Goal: Task Accomplishment & Management: Use online tool/utility

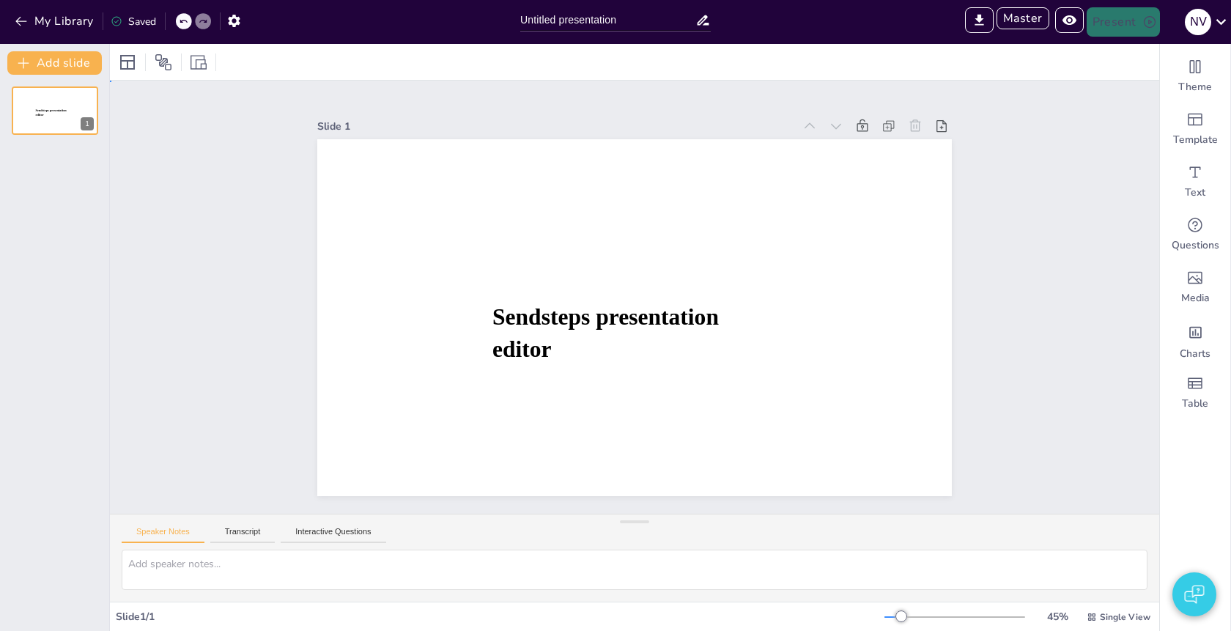
click at [680, 97] on div "Slide 1 Sendsteps presentation editor" at bounding box center [634, 297] width 1049 height 433
click at [1194, 279] on icon "Add images, graphics, shapes or video" at bounding box center [1196, 278] width 18 height 18
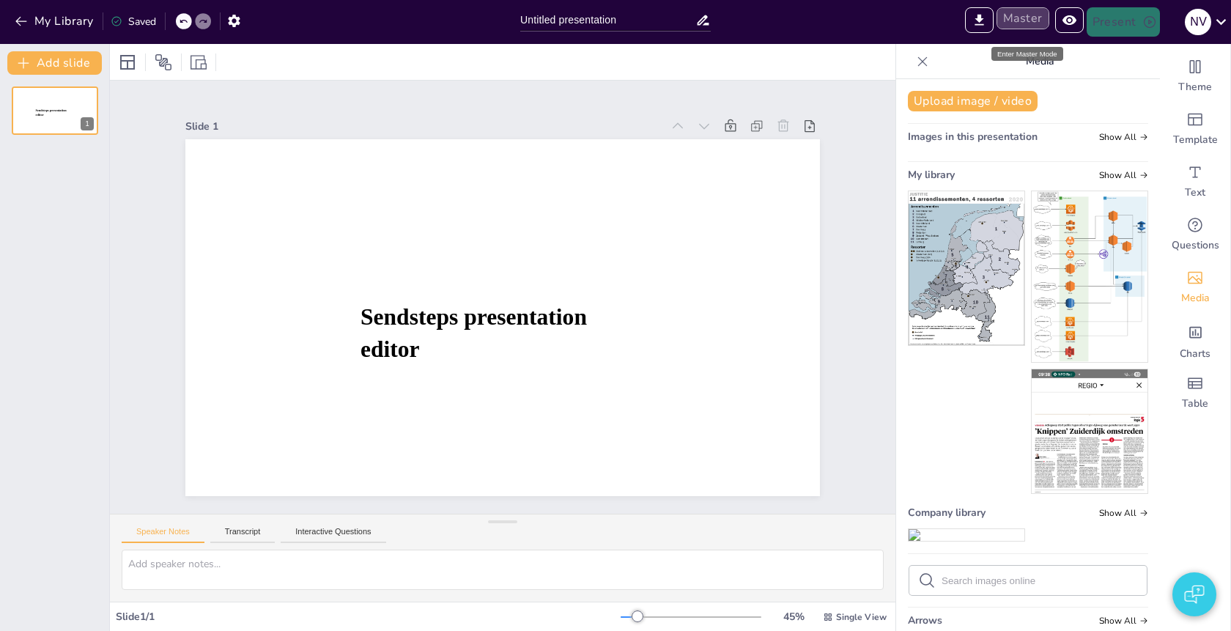
click at [1031, 24] on button "Master" at bounding box center [1023, 18] width 53 height 22
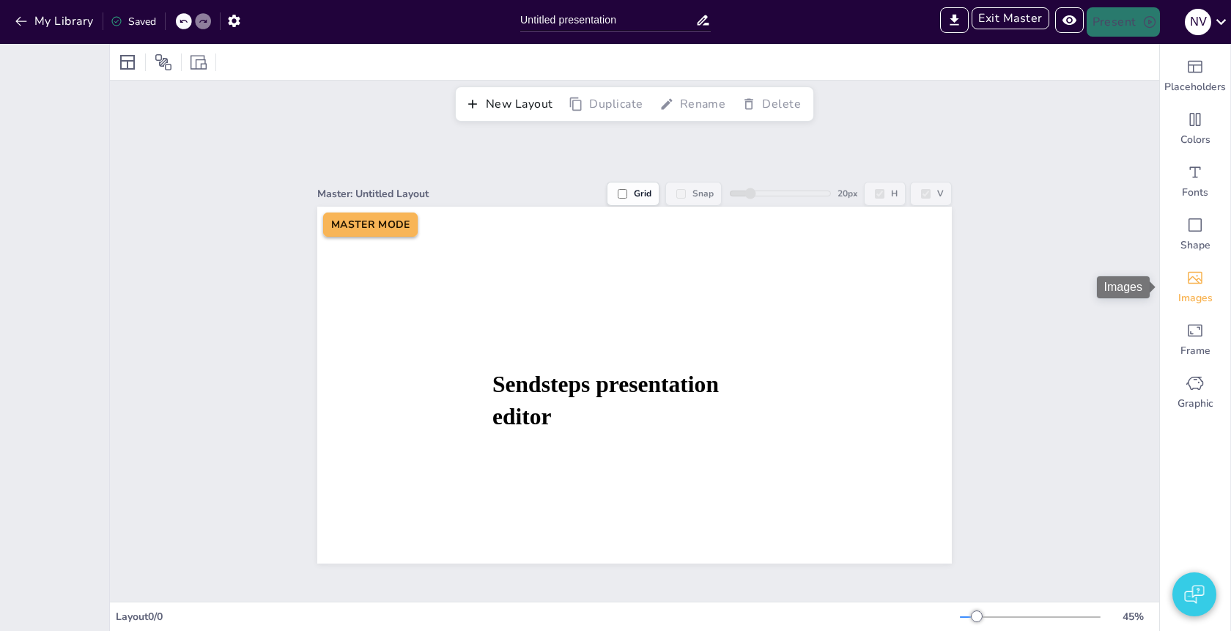
click at [1184, 284] on div "Images" at bounding box center [1195, 287] width 70 height 53
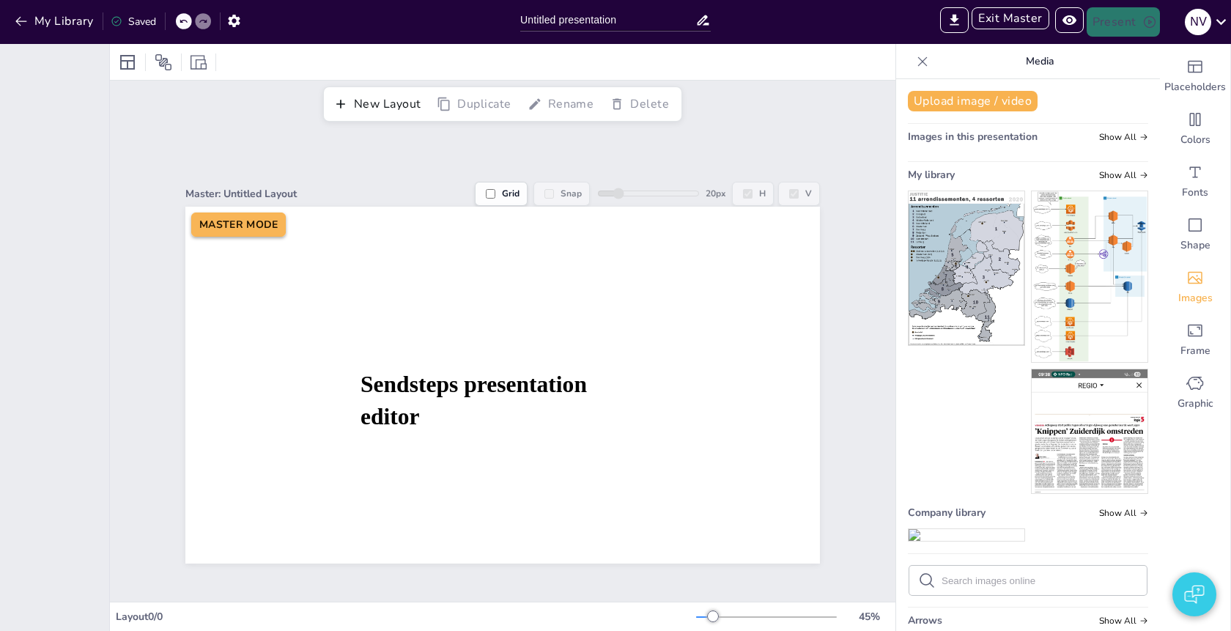
click at [958, 283] on img at bounding box center [967, 268] width 116 height 154
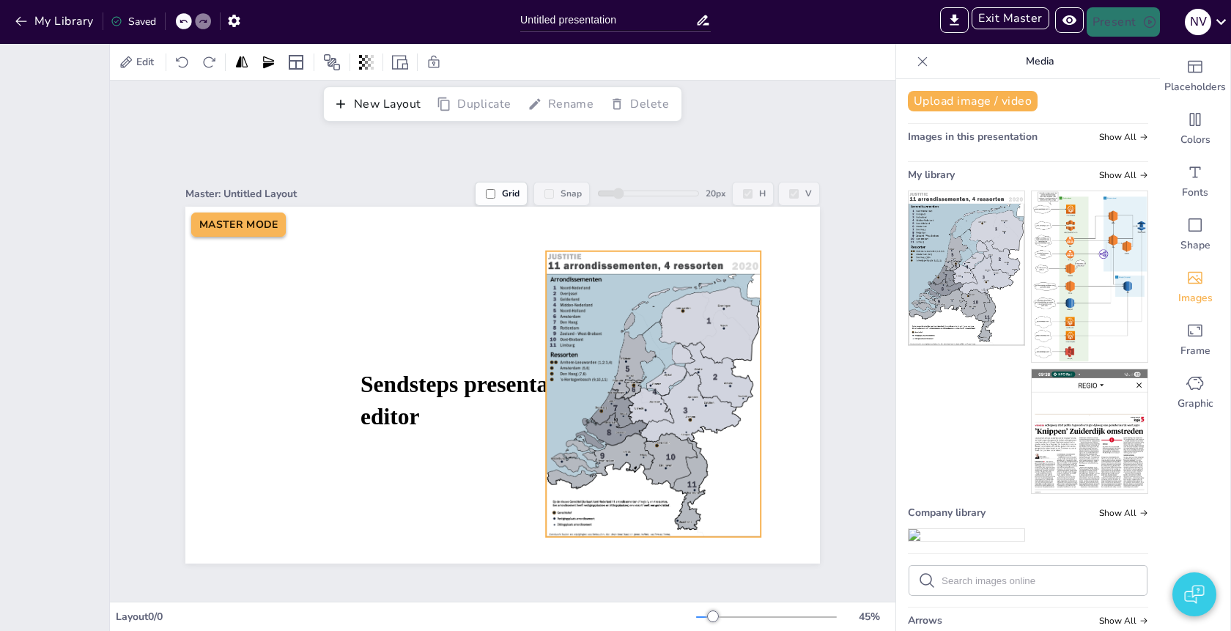
click at [672, 361] on div at bounding box center [653, 394] width 215 height 286
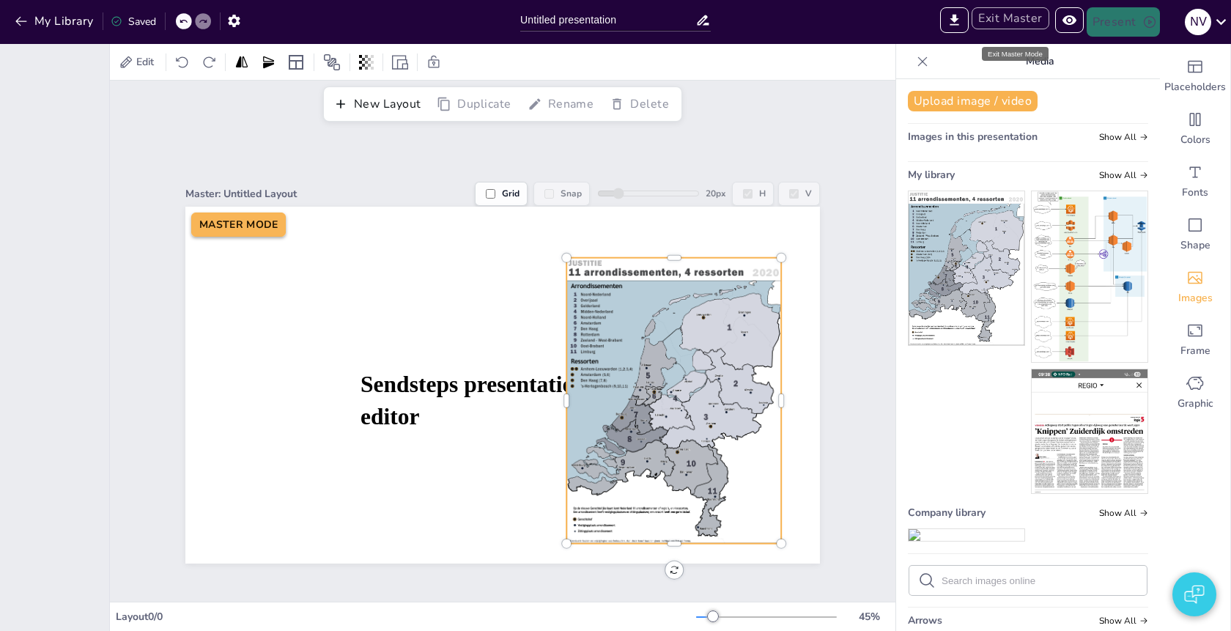
click at [996, 20] on button "Exit Master" at bounding box center [1010, 18] width 77 height 22
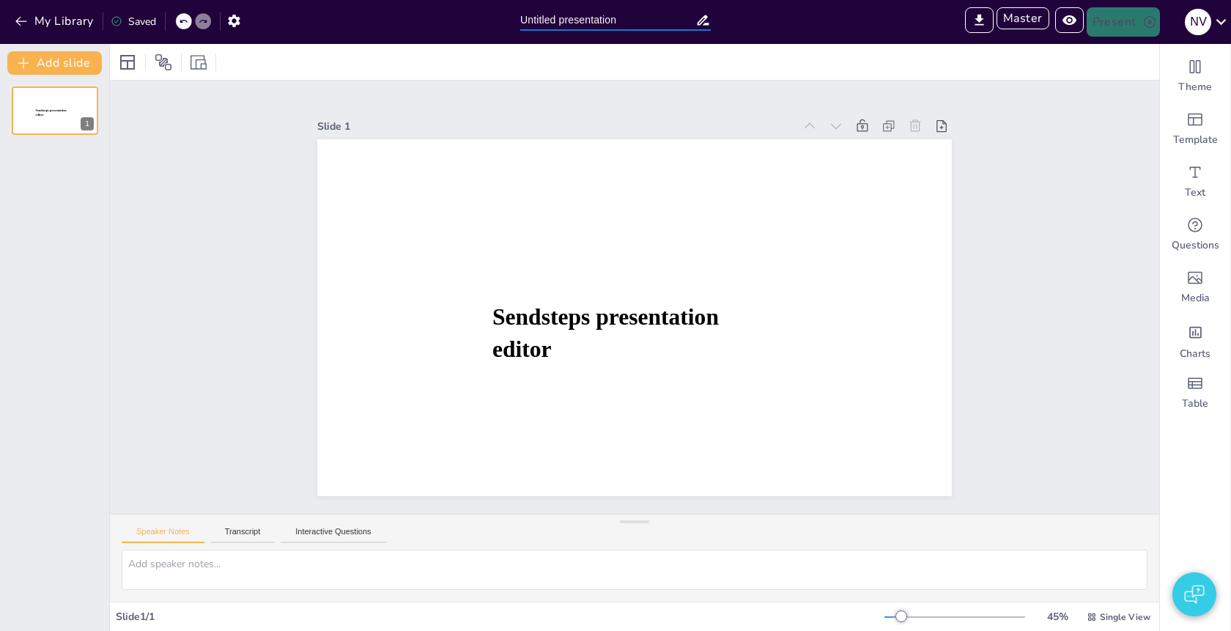
click at [584, 23] on input "Untitled presentation" at bounding box center [607, 20] width 175 height 21
type input "sdvadsfdas"
click at [744, 69] on div at bounding box center [634, 62] width 1049 height 36
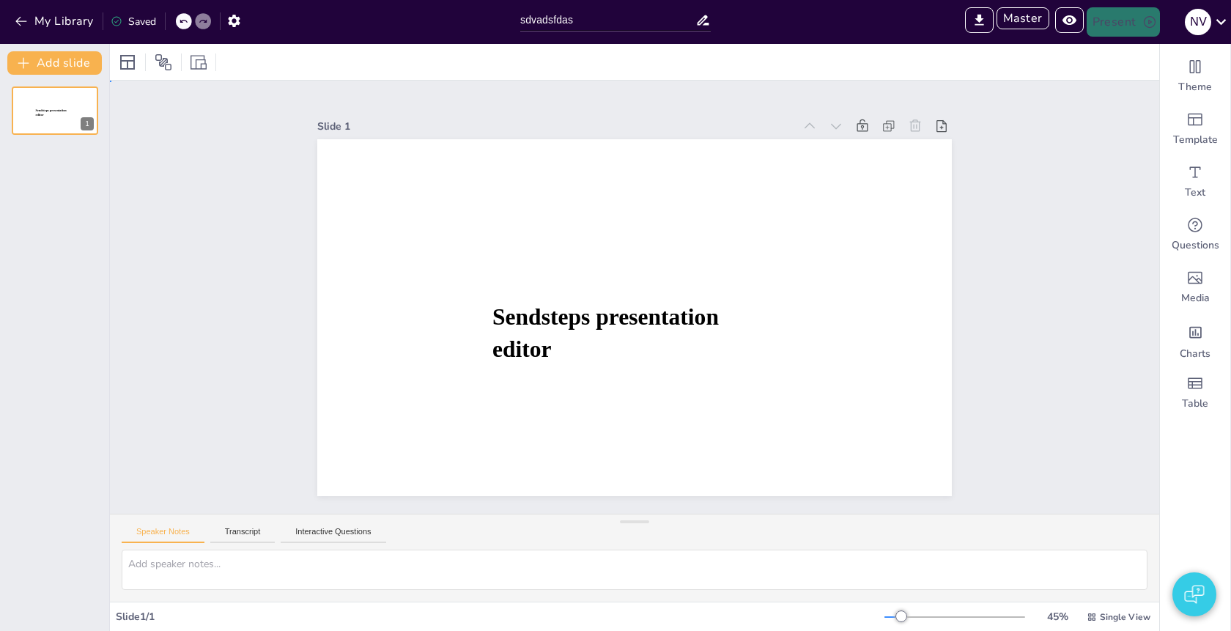
click at [751, 97] on div "Slide 1 Sendsteps presentation editor" at bounding box center [634, 297] width 1049 height 433
click at [67, 20] on button "My Library" at bounding box center [55, 21] width 89 height 23
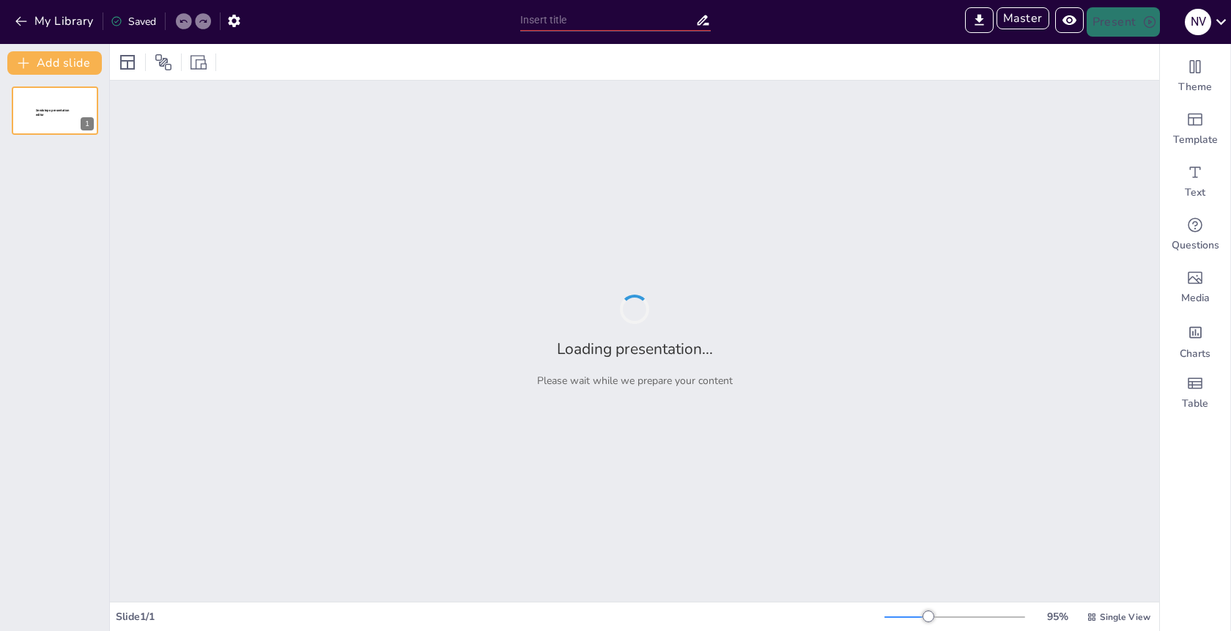
type input "Untitled presentation"
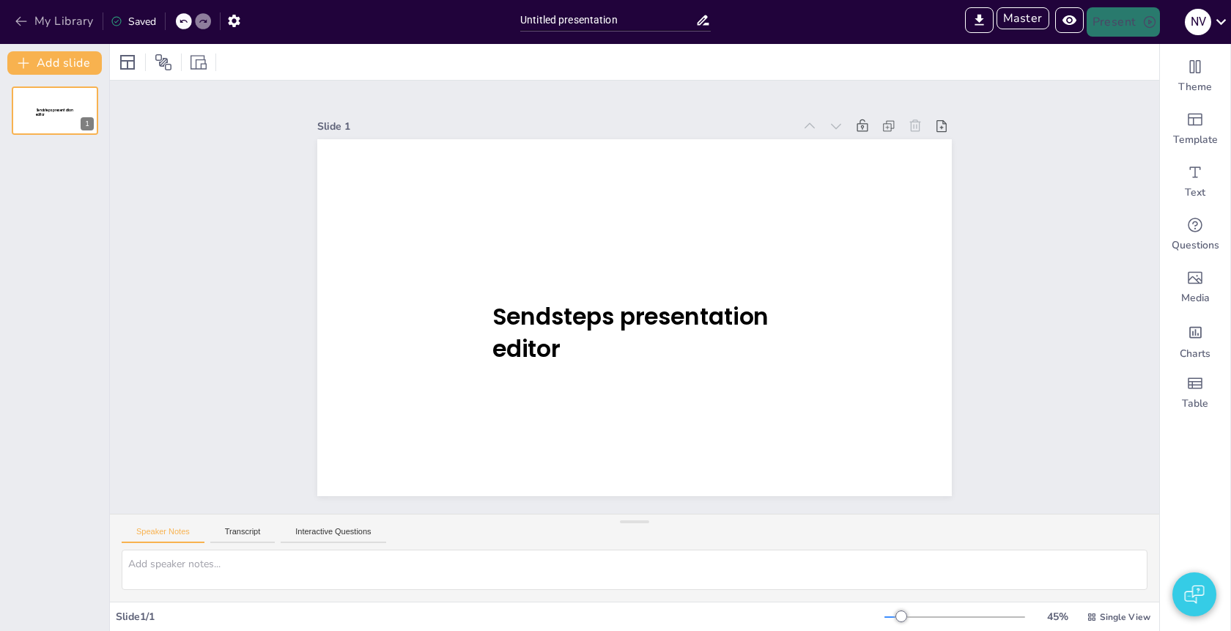
click at [72, 17] on button "My Library" at bounding box center [55, 21] width 89 height 23
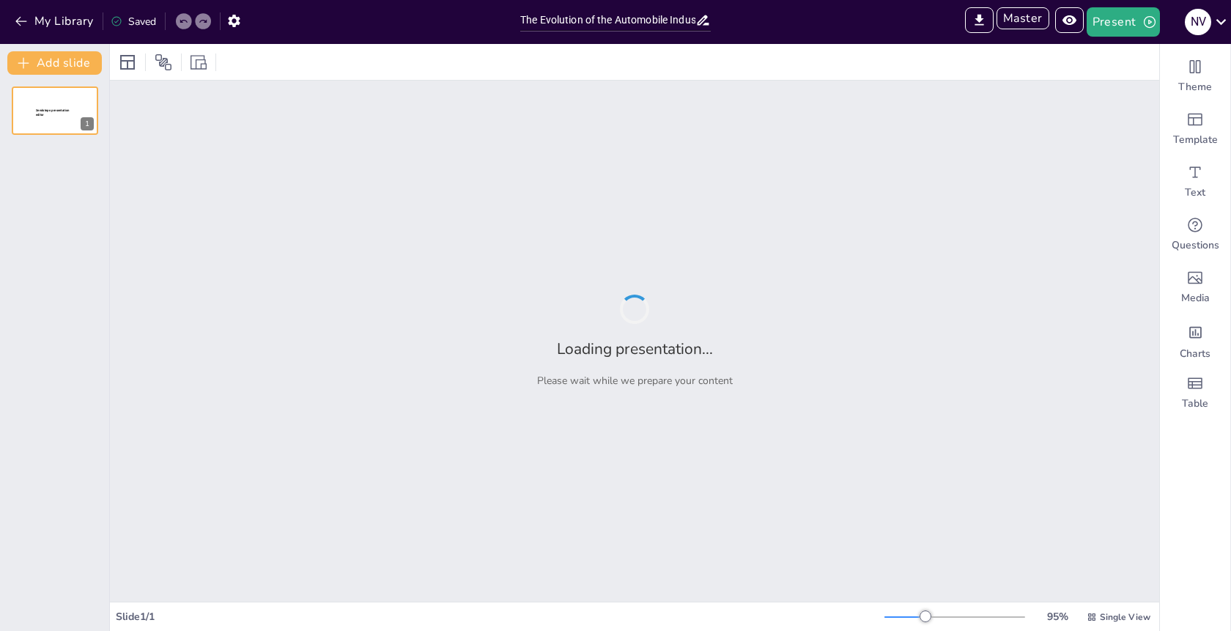
type input "The Evolution of the Automobile Industry in [GEOGRAPHIC_DATA]"
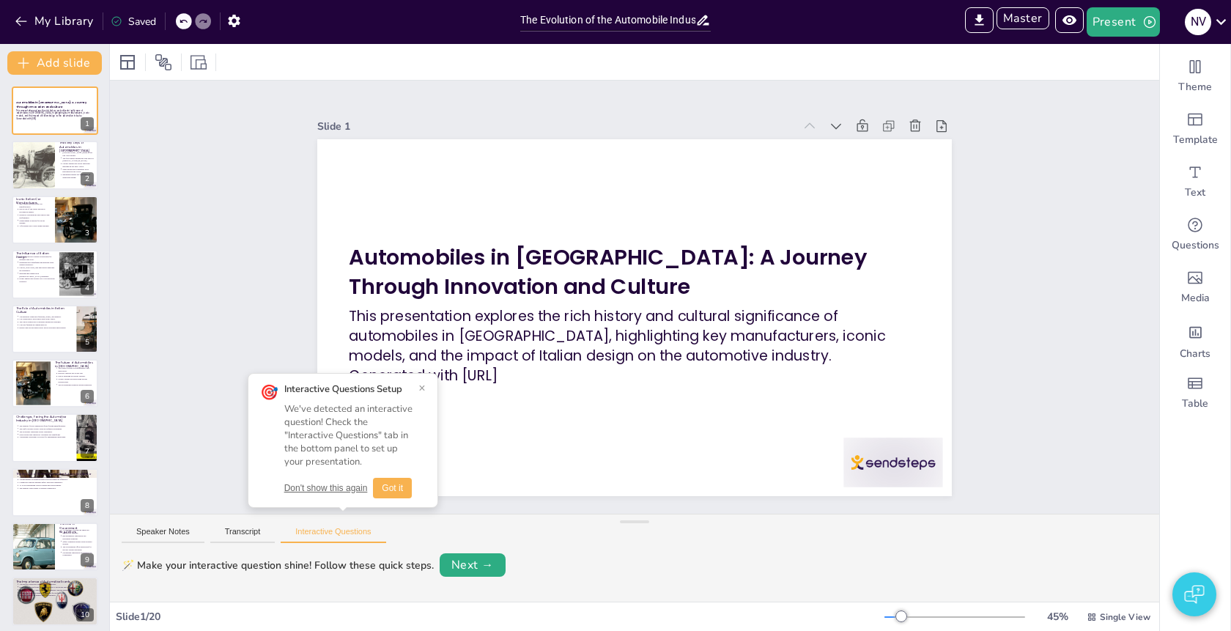
click at [422, 389] on button "×" at bounding box center [421, 389] width 7 height 12
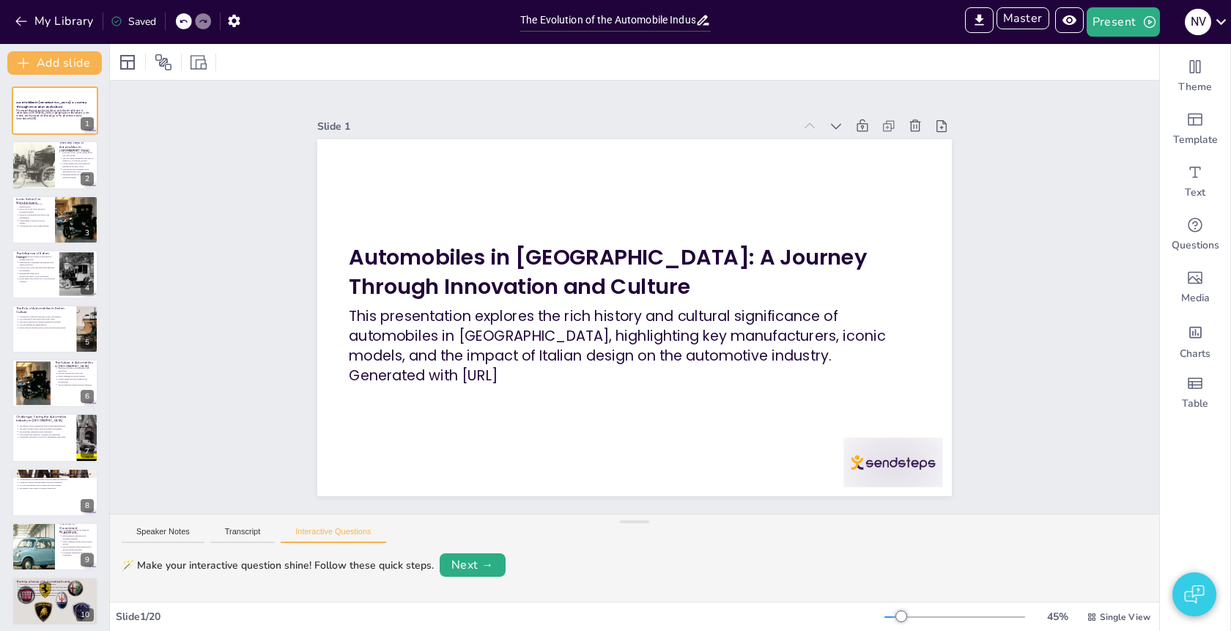
click at [1032, 275] on div "Slide 1 Automobiles in [GEOGRAPHIC_DATA]: A Journey Through Innovation and Cult…" at bounding box center [634, 297] width 1049 height 433
click at [1074, 127] on div "Slide 1 Automobiles in [GEOGRAPHIC_DATA]: A Journey Through Innovation and Cult…" at bounding box center [634, 297] width 1049 height 433
click at [1065, 81] on div "Slide 1 Automobiles in [GEOGRAPHIC_DATA]: A Journey Through Innovation and Cult…" at bounding box center [634, 297] width 1049 height 433
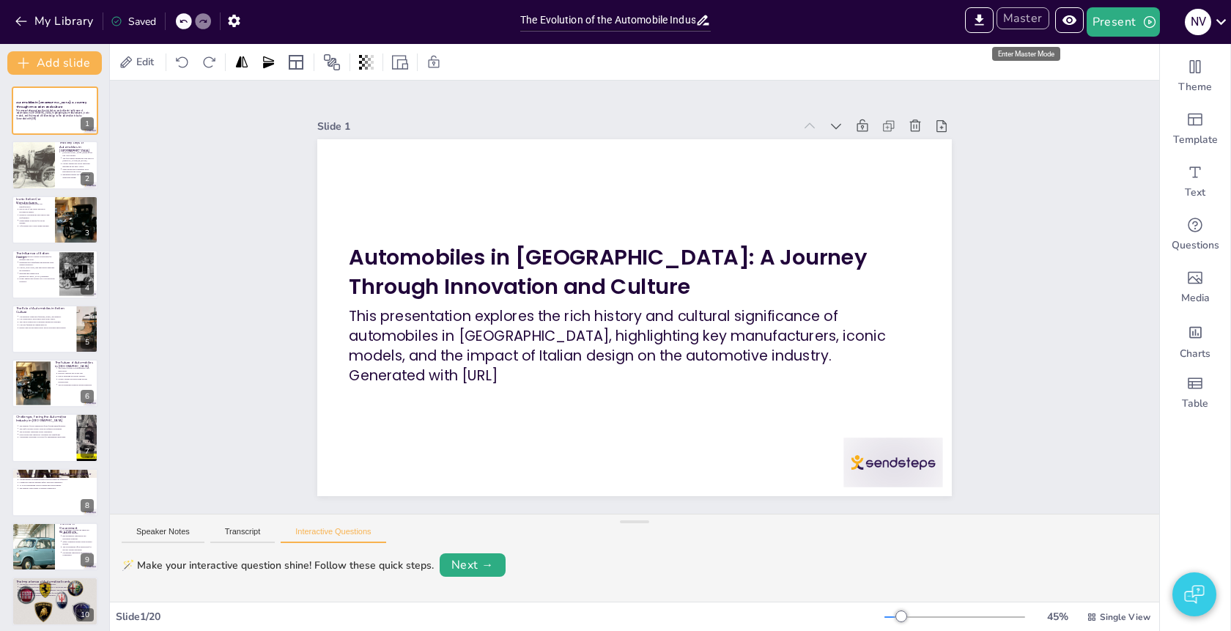
click at [1033, 21] on button "Master" at bounding box center [1023, 18] width 53 height 22
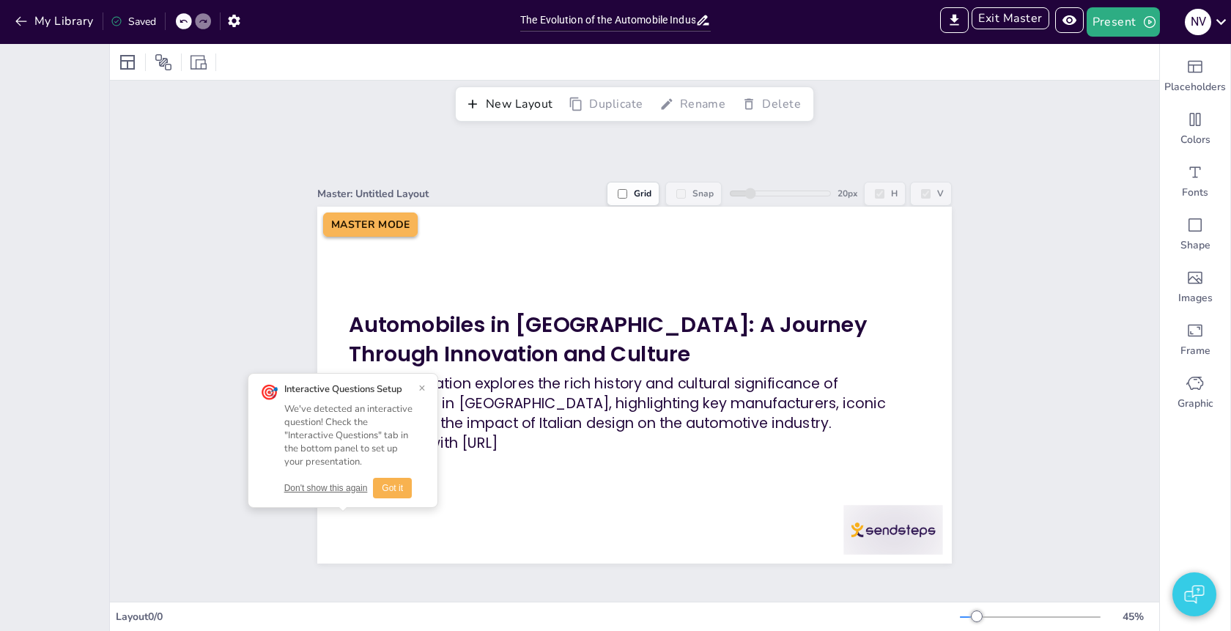
click at [418, 389] on button "×" at bounding box center [421, 389] width 7 height 12
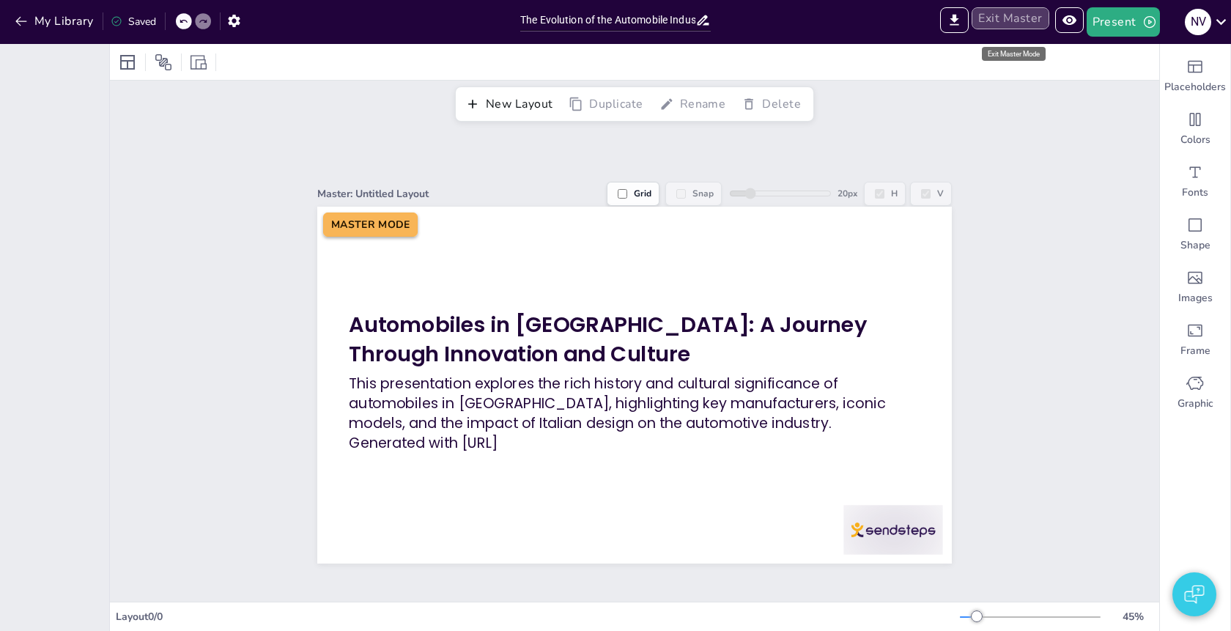
click at [1025, 16] on button "Exit Master" at bounding box center [1010, 18] width 77 height 22
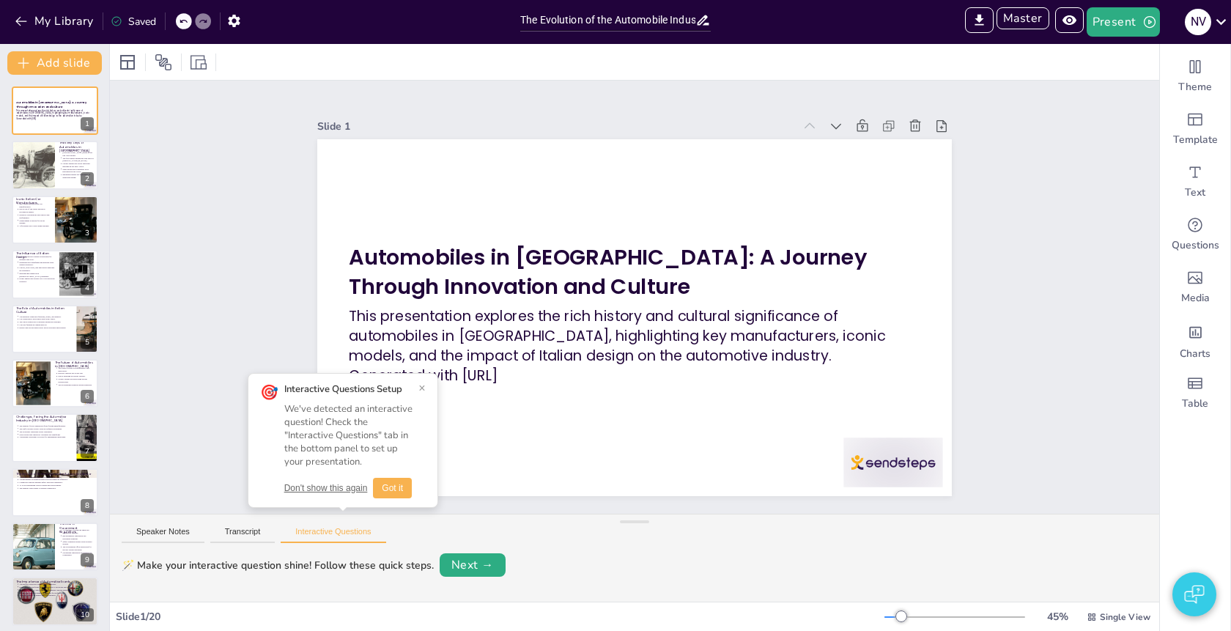
click at [1006, 257] on div "Slide 1 Automobiles in [GEOGRAPHIC_DATA]: A Journey Through Innovation and Cult…" at bounding box center [634, 297] width 1049 height 433
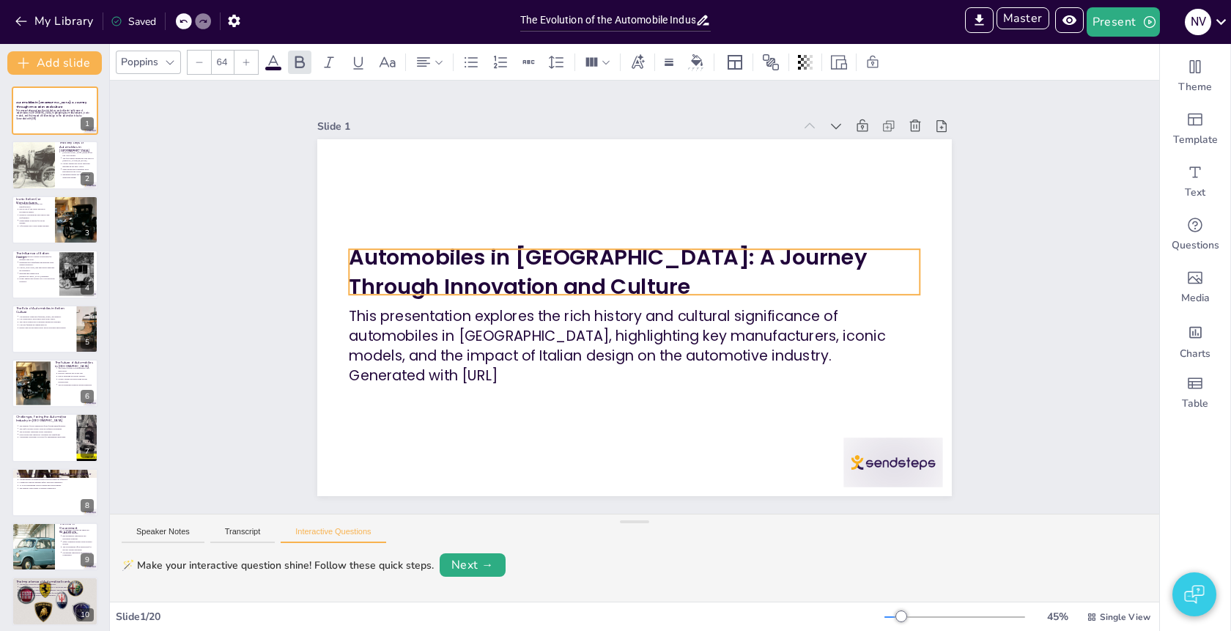
click at [567, 271] on strong "Automobiles in [GEOGRAPHIC_DATA]: A Journey Through Innovation and Culture" at bounding box center [608, 272] width 518 height 59
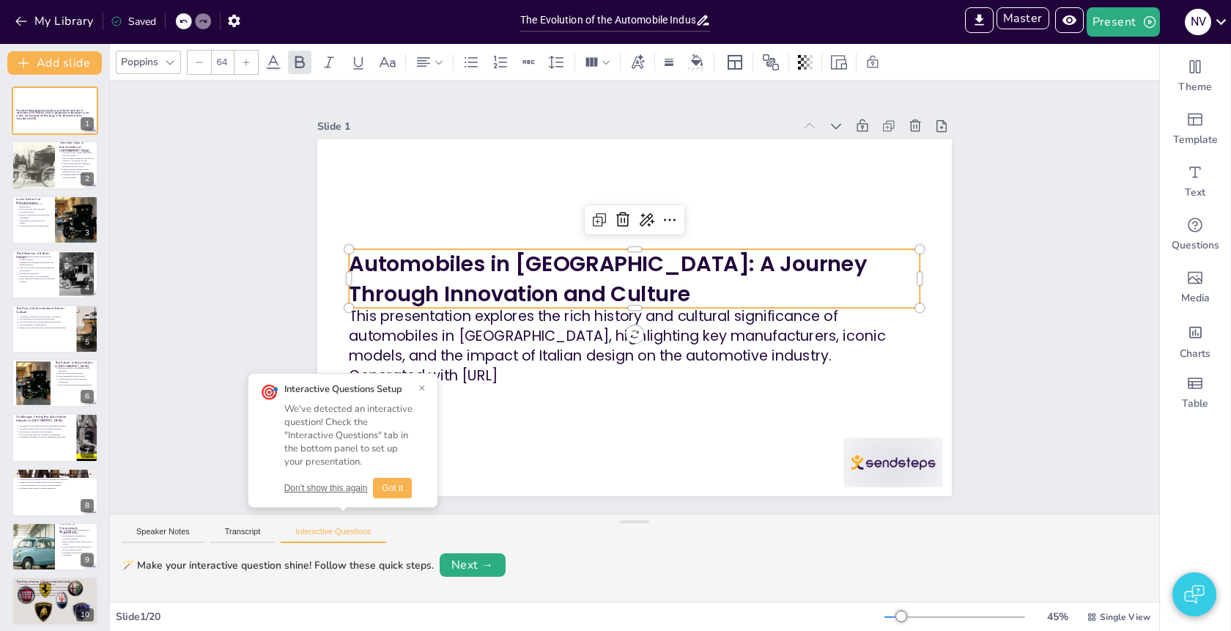
click at [572, 261] on strong "Automobiles in [GEOGRAPHIC_DATA]: A Journey Through Innovation and Culture" at bounding box center [610, 278] width 523 height 59
click at [333, 490] on button "Don't show this again" at bounding box center [326, 488] width 84 height 12
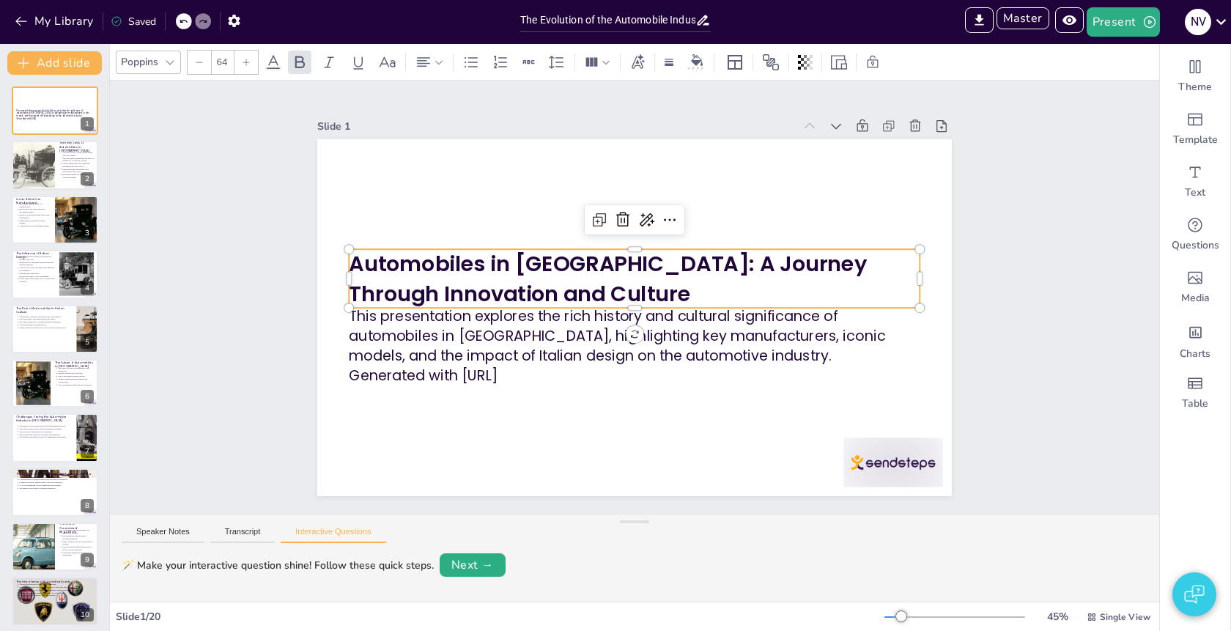
click at [495, 295] on p "Automobiles in [GEOGRAPHIC_DATA]: A Journey Through Innovation and Culture" at bounding box center [634, 278] width 571 height 59
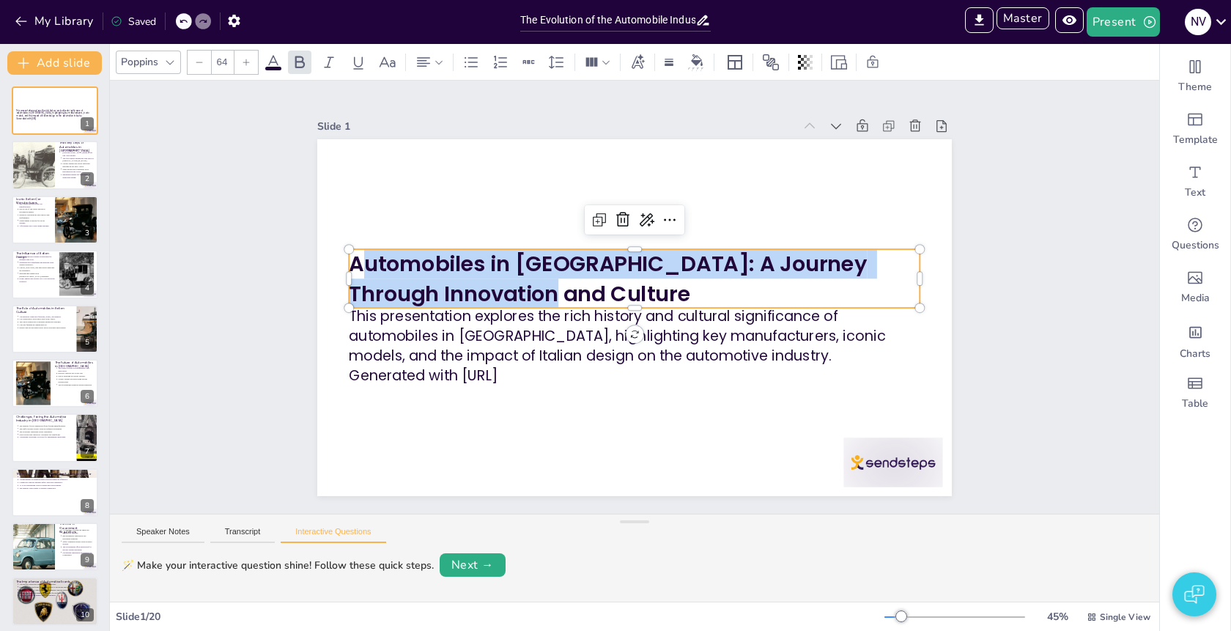
drag, startPoint x: 495, startPoint y: 295, endPoint x: 355, endPoint y: 258, distance: 145.6
click at [355, 258] on div "This presentation explores the rich history and cultural significance of automo…" at bounding box center [634, 317] width 635 height 357
click at [276, 61] on icon at bounding box center [274, 62] width 18 height 18
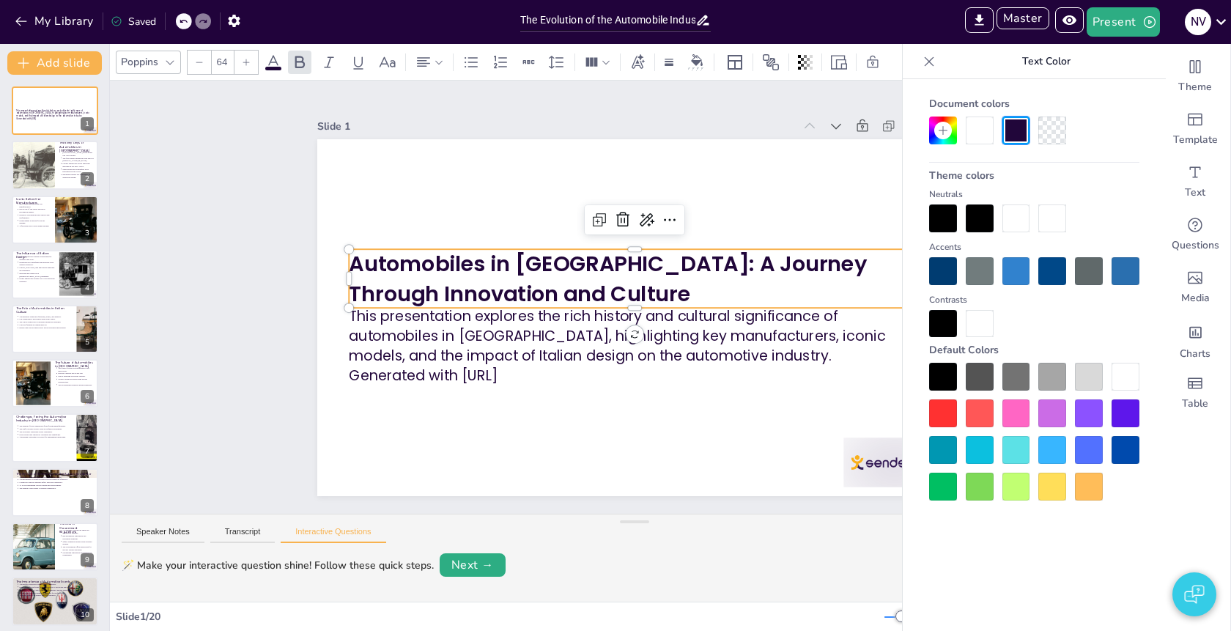
click at [940, 270] on div at bounding box center [943, 271] width 28 height 28
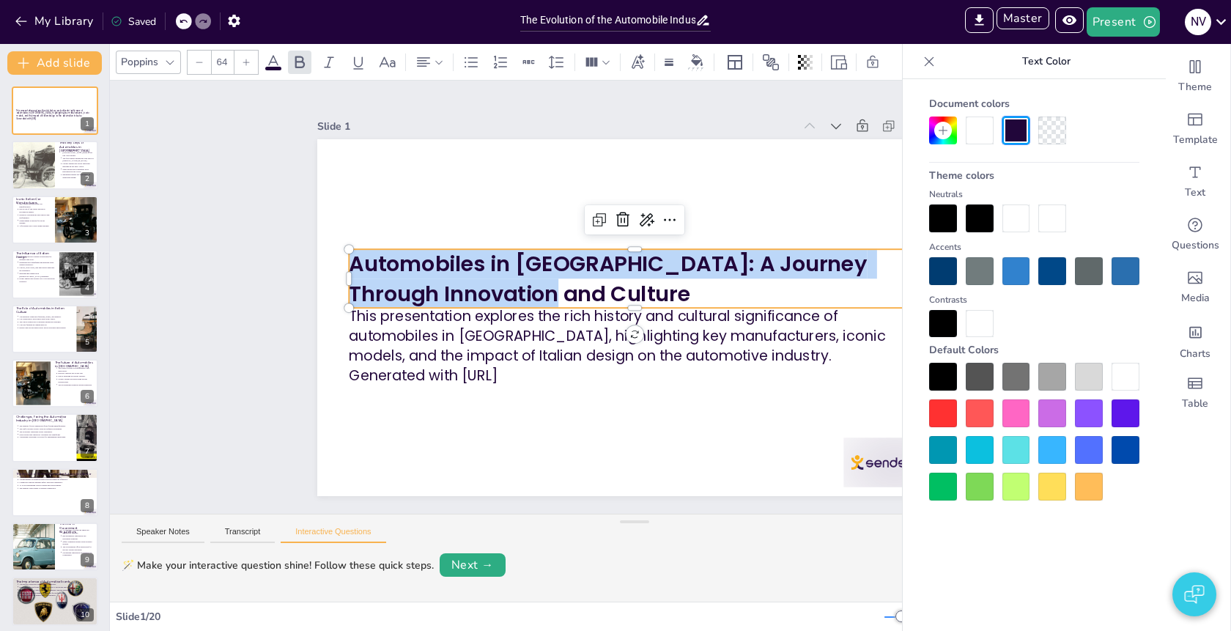
click at [1021, 270] on div at bounding box center [1017, 271] width 28 height 28
click at [1016, 275] on div at bounding box center [1017, 271] width 28 height 28
drag, startPoint x: 926, startPoint y: 66, endPoint x: 852, endPoint y: 109, distance: 85.7
click at [926, 66] on icon at bounding box center [929, 61] width 15 height 15
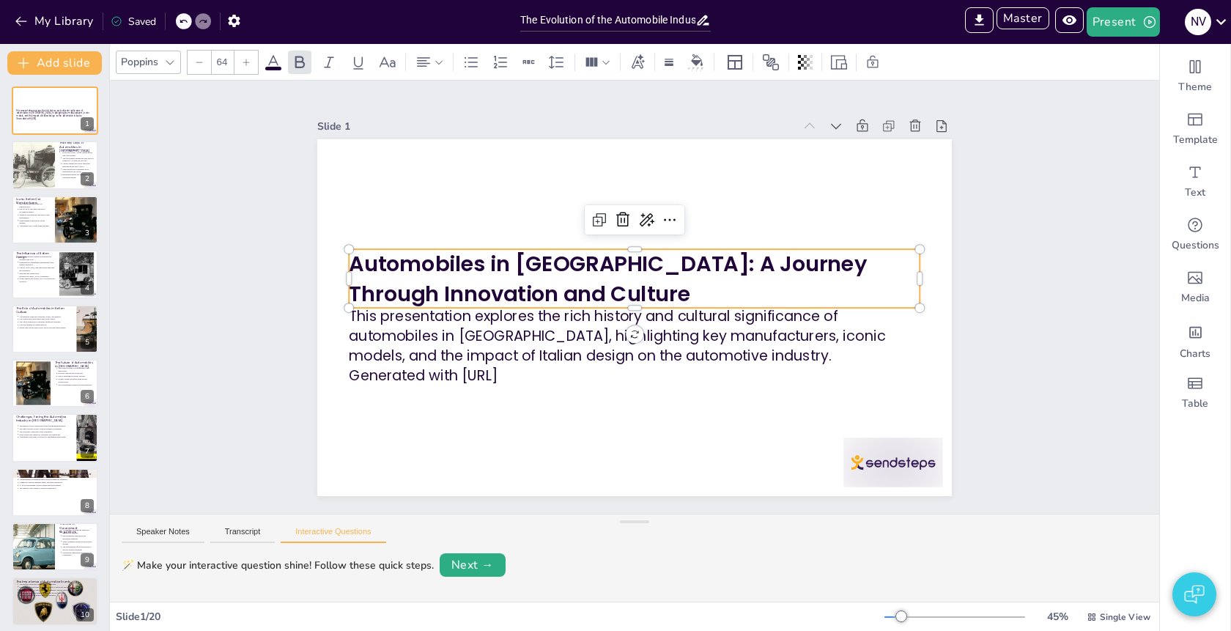
click at [761, 109] on div "Slide 1 This presentation explores the rich history and cultural significance o…" at bounding box center [634, 297] width 635 height 398
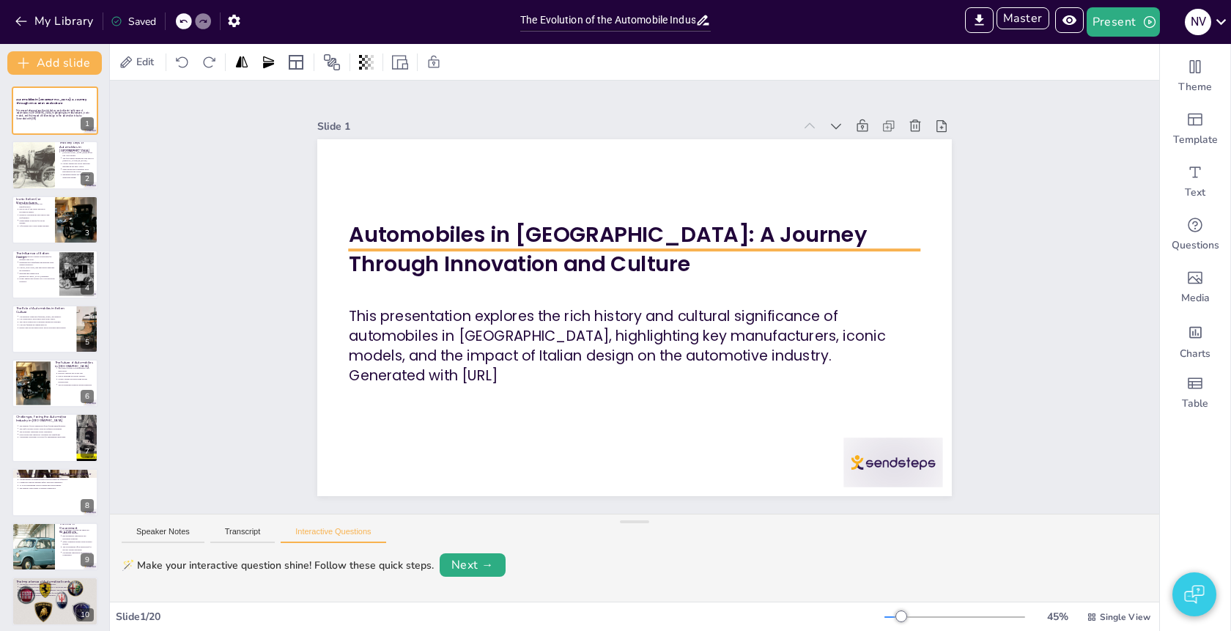
click at [516, 235] on span "Automobiles in [GEOGRAPHIC_DATA]: A Journey Through Innovation and Culture" at bounding box center [608, 249] width 518 height 59
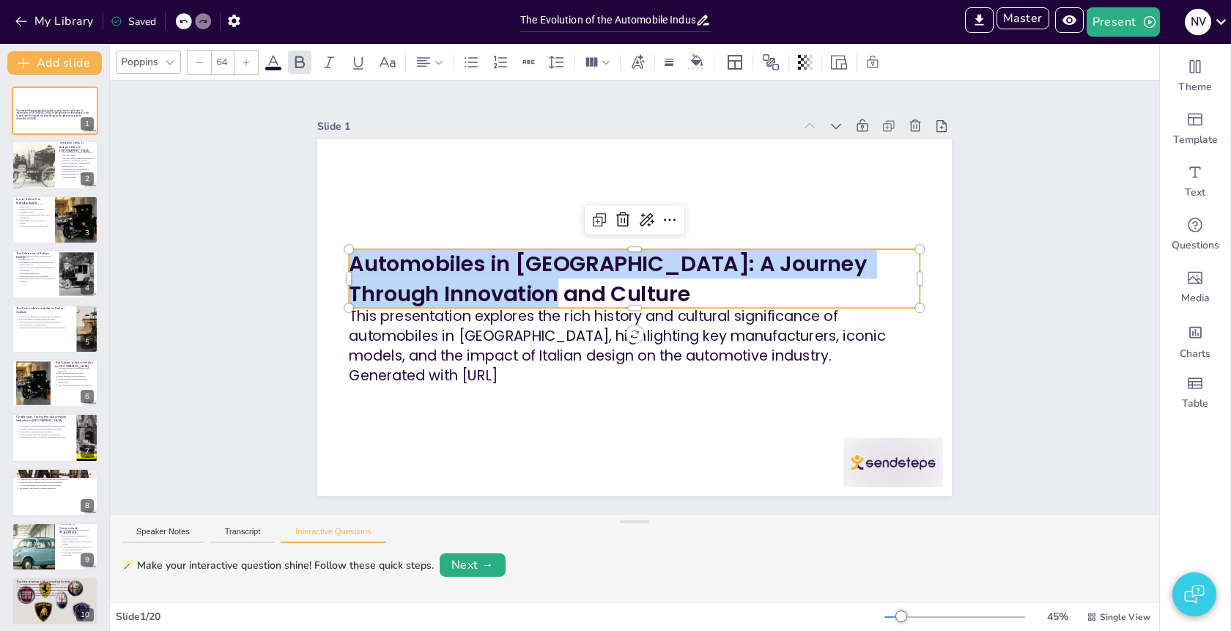
drag, startPoint x: 494, startPoint y: 295, endPoint x: 353, endPoint y: 262, distance: 144.4
click at [353, 262] on div "This presentation explores the rich history and cultural significance of automo…" at bounding box center [634, 317] width 635 height 357
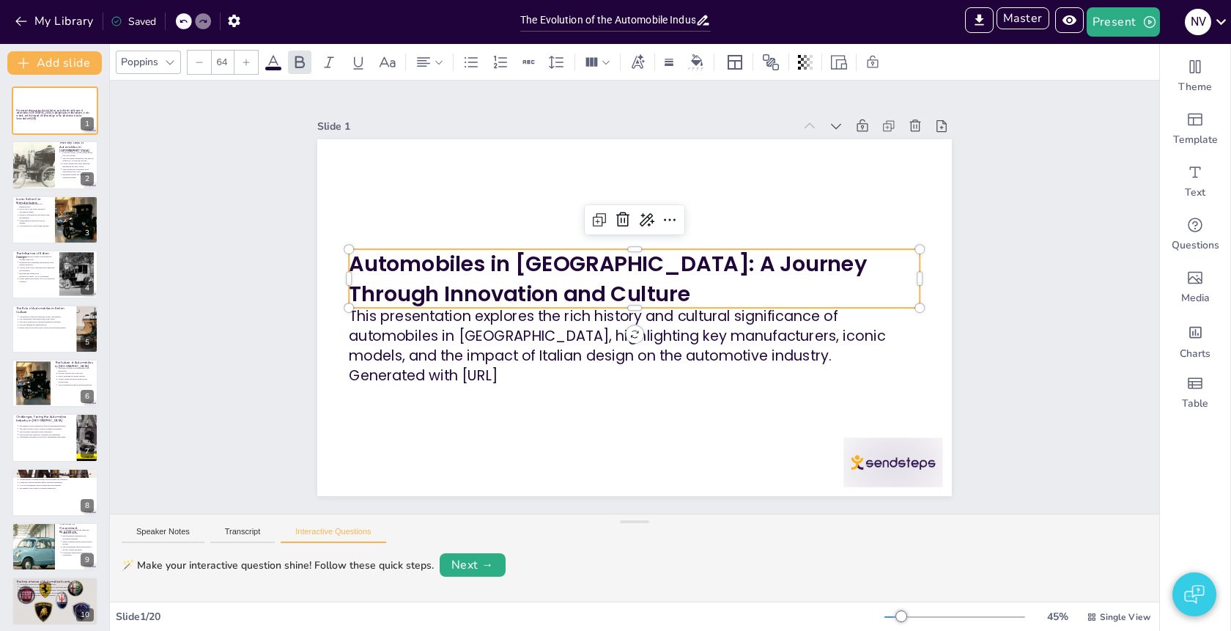
click at [273, 64] on icon at bounding box center [274, 62] width 18 height 18
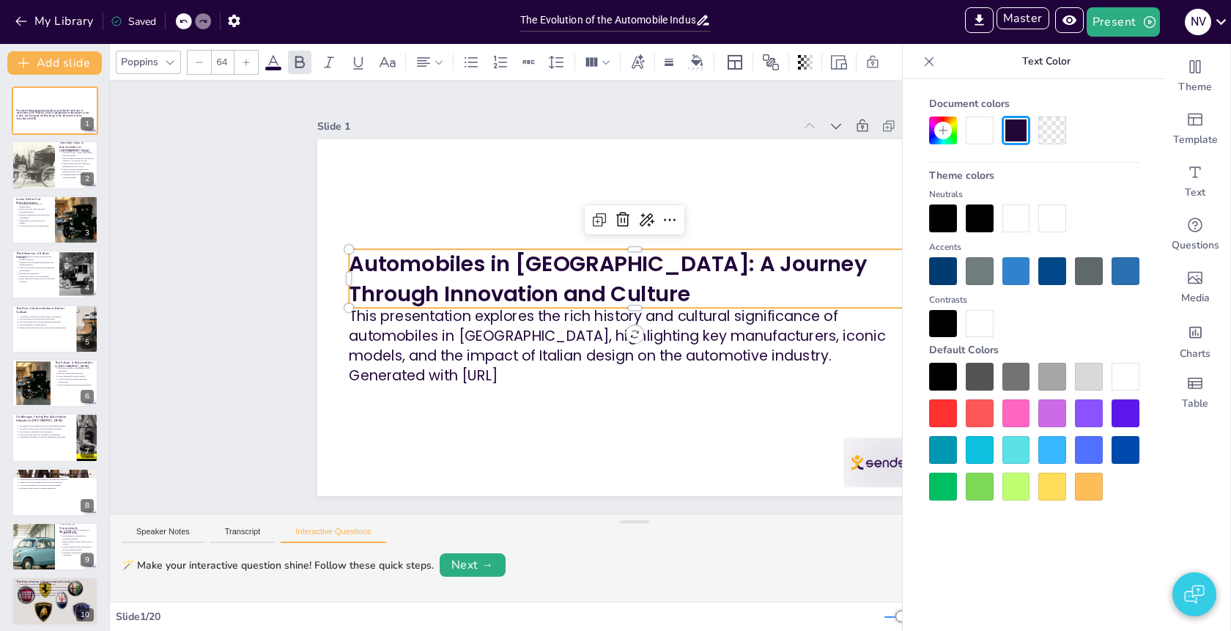
click at [951, 270] on div at bounding box center [943, 271] width 28 height 28
click at [930, 61] on icon at bounding box center [930, 61] width 10 height 10
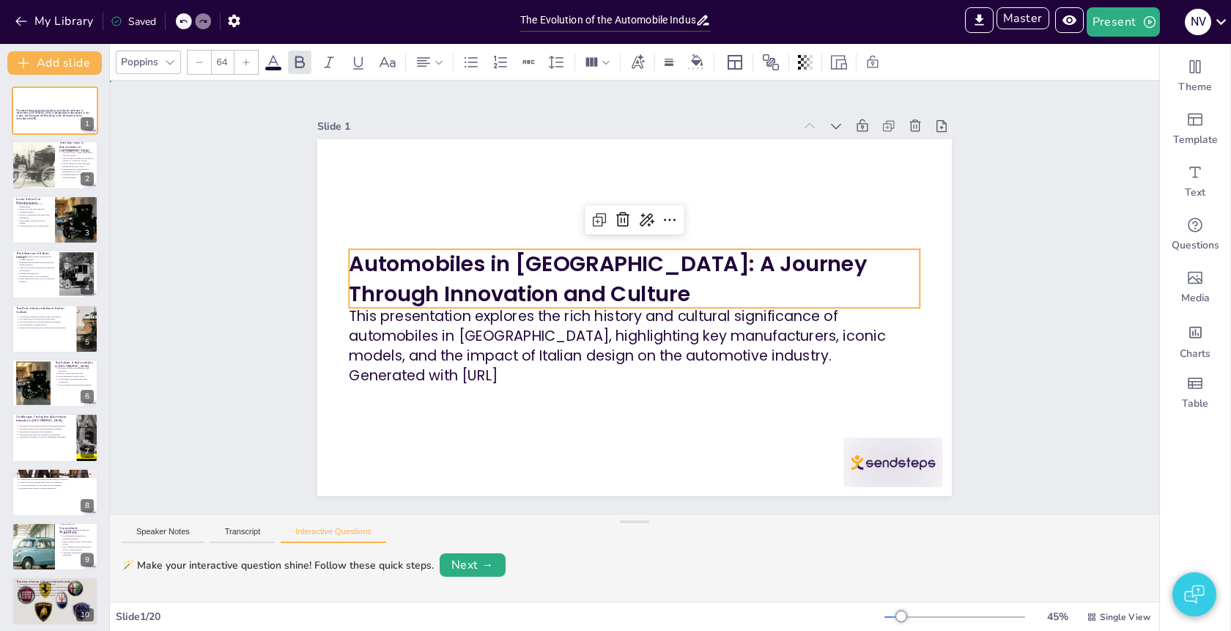
click at [1042, 122] on div "Slide 1 This presentation explores the rich history and cultural significance o…" at bounding box center [634, 297] width 1049 height 433
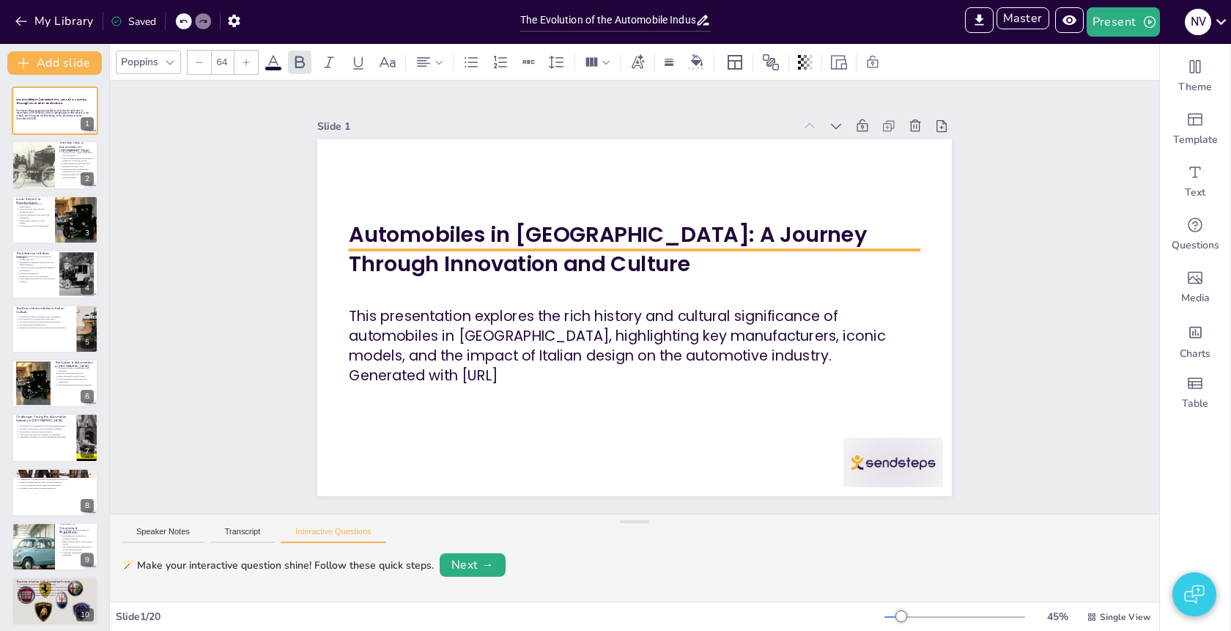
click at [628, 234] on div "Automobiles in [GEOGRAPHIC_DATA]: A Journey Through Innovation and Culture This…" at bounding box center [634, 317] width 635 height 357
drag, startPoint x: 689, startPoint y: 253, endPoint x: 781, endPoint y: 254, distance: 92.3
click at [761, 244] on div "Automobiles in [GEOGRAPHIC_DATA]: A Journey Through Innovation and Culture This…" at bounding box center [634, 317] width 635 height 357
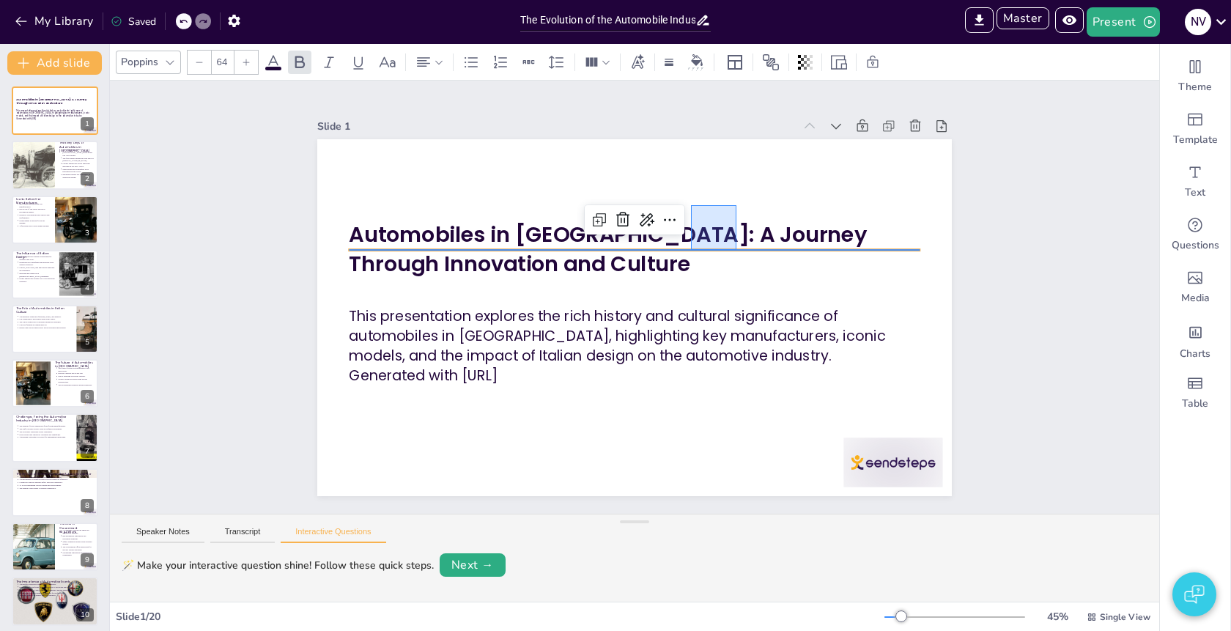
drag, startPoint x: 737, startPoint y: 250, endPoint x: 691, endPoint y: 205, distance: 63.7
click at [453, 120] on div "Slide 1" at bounding box center [555, 126] width 476 height 14
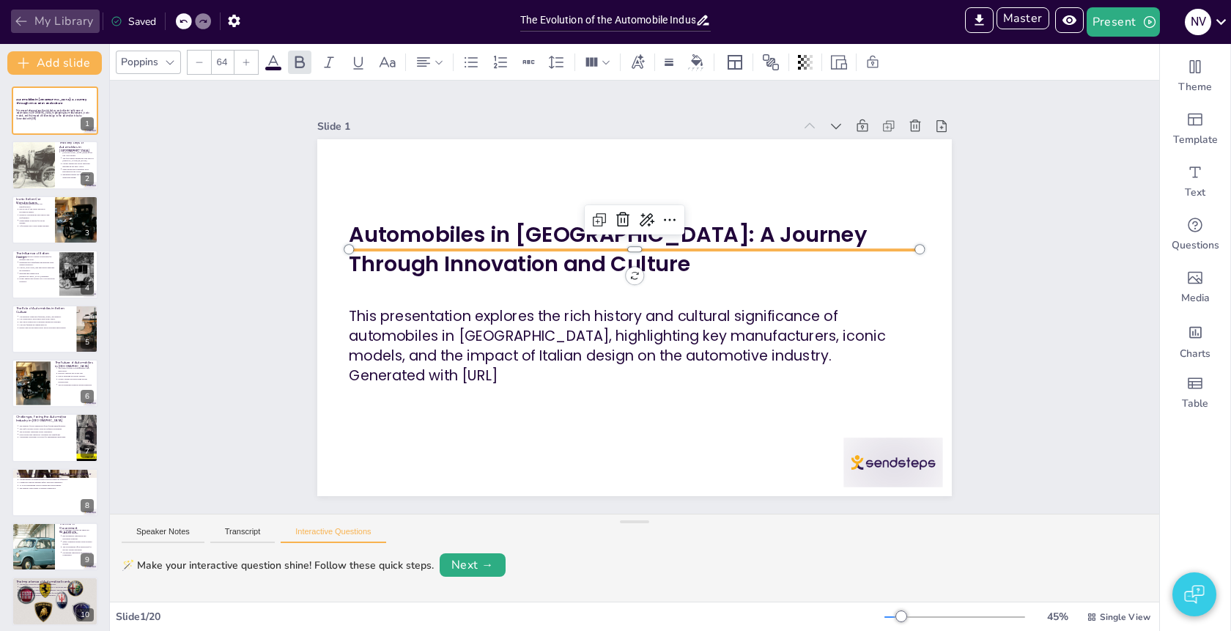
click at [48, 19] on button "My Library" at bounding box center [55, 21] width 89 height 23
